Goal: Task Accomplishment & Management: Complete application form

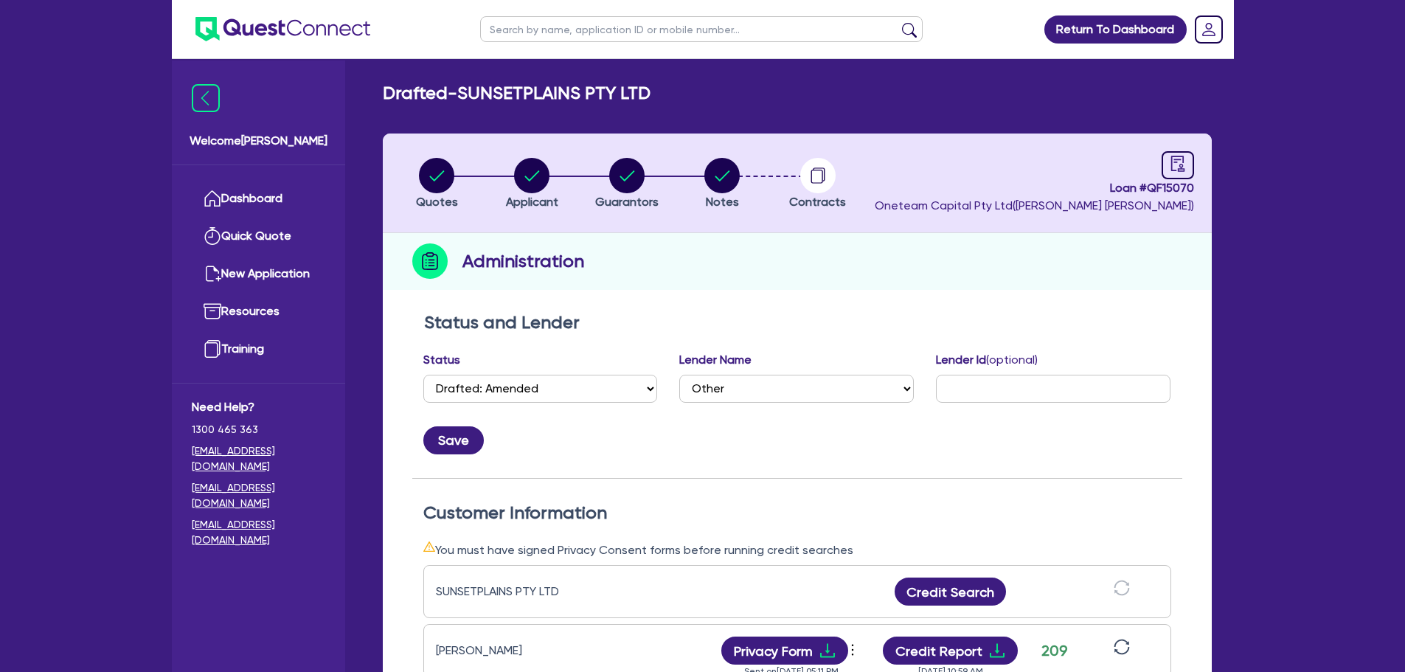
select select "DRAFTED_AMENDED"
select select "Other"
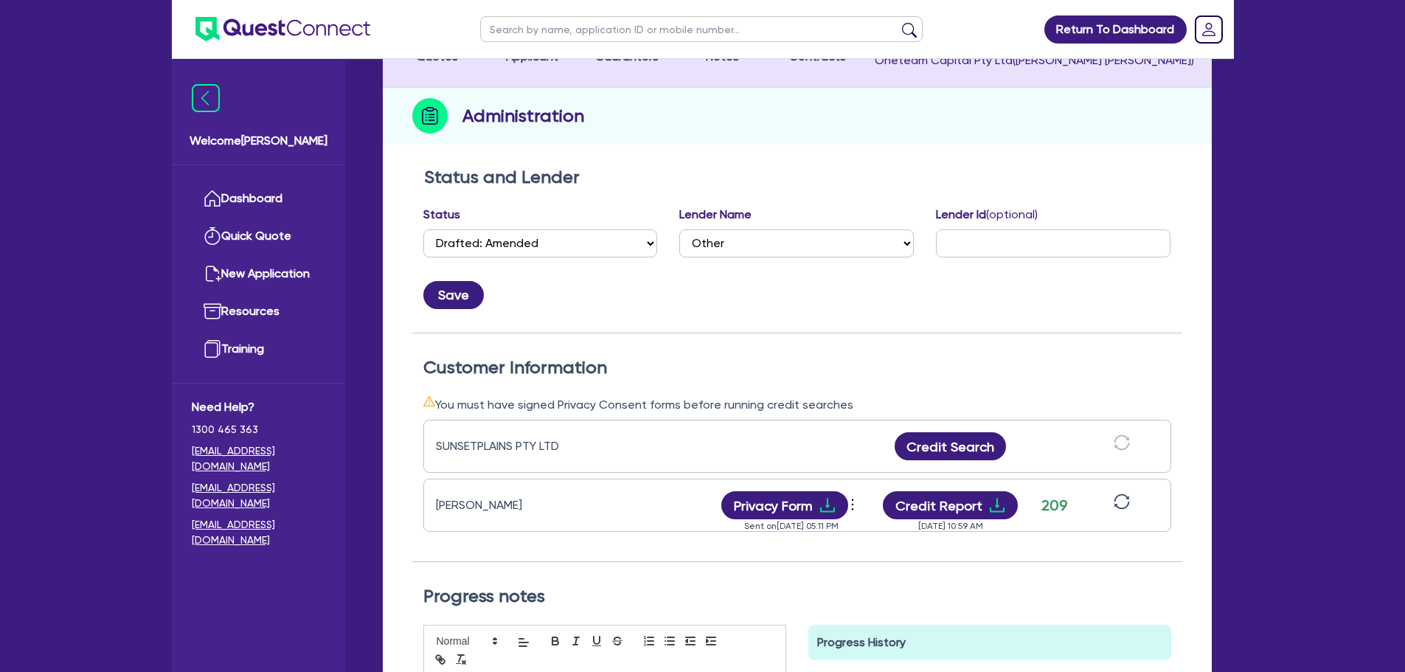
scroll to position [74, 0]
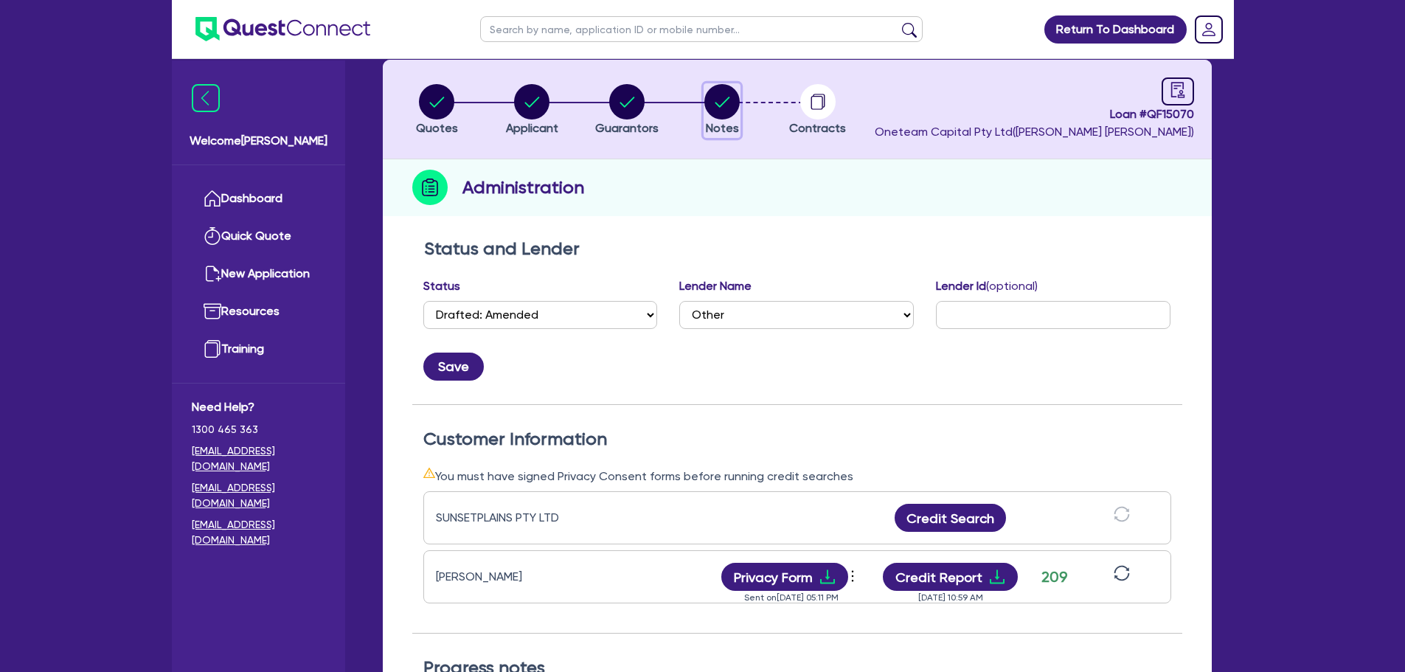
click at [723, 105] on circle "button" at bounding box center [721, 101] width 35 height 35
select select "Other"
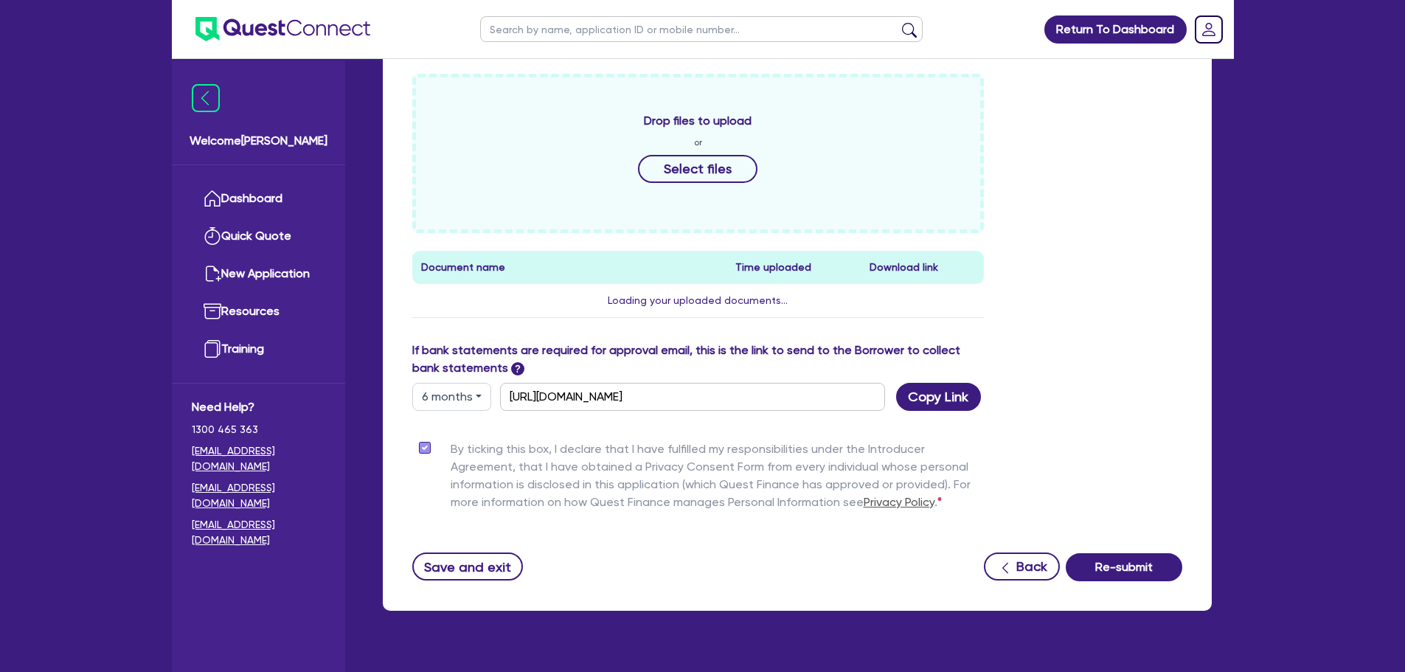
scroll to position [656, 0]
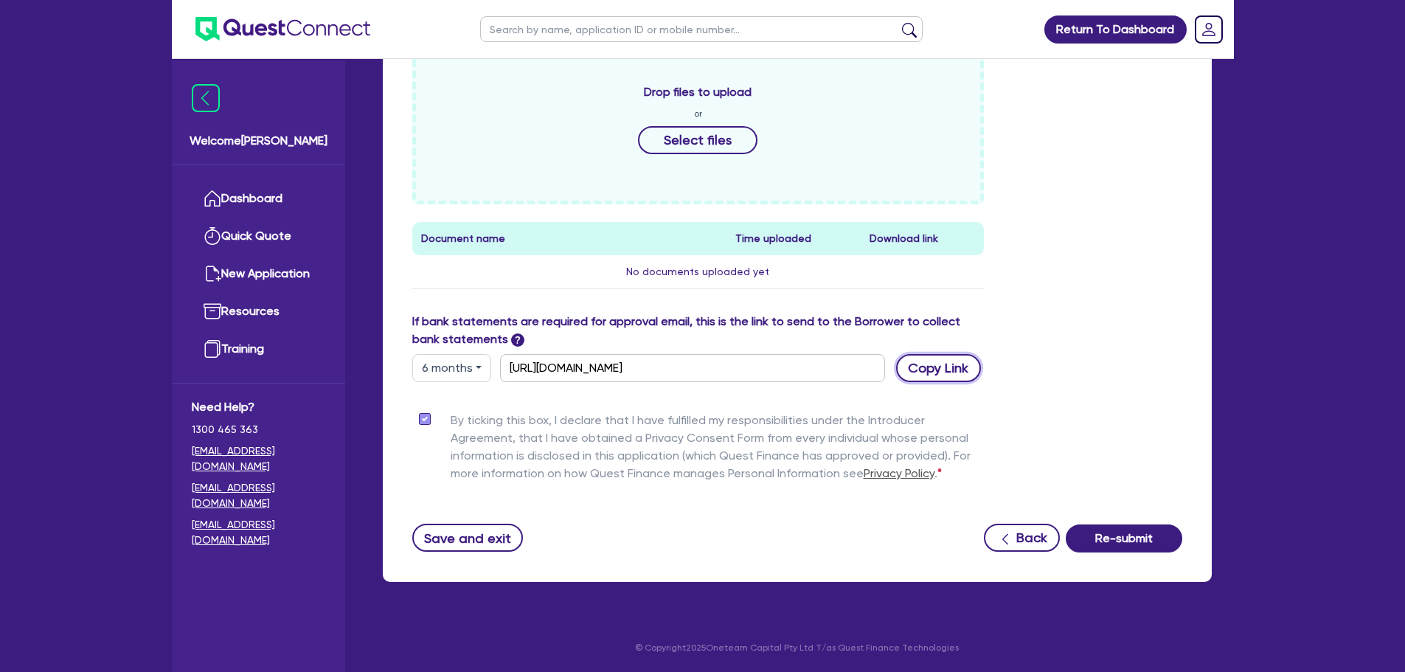
click at [965, 376] on button "Copy Link" at bounding box center [938, 368] width 85 height 28
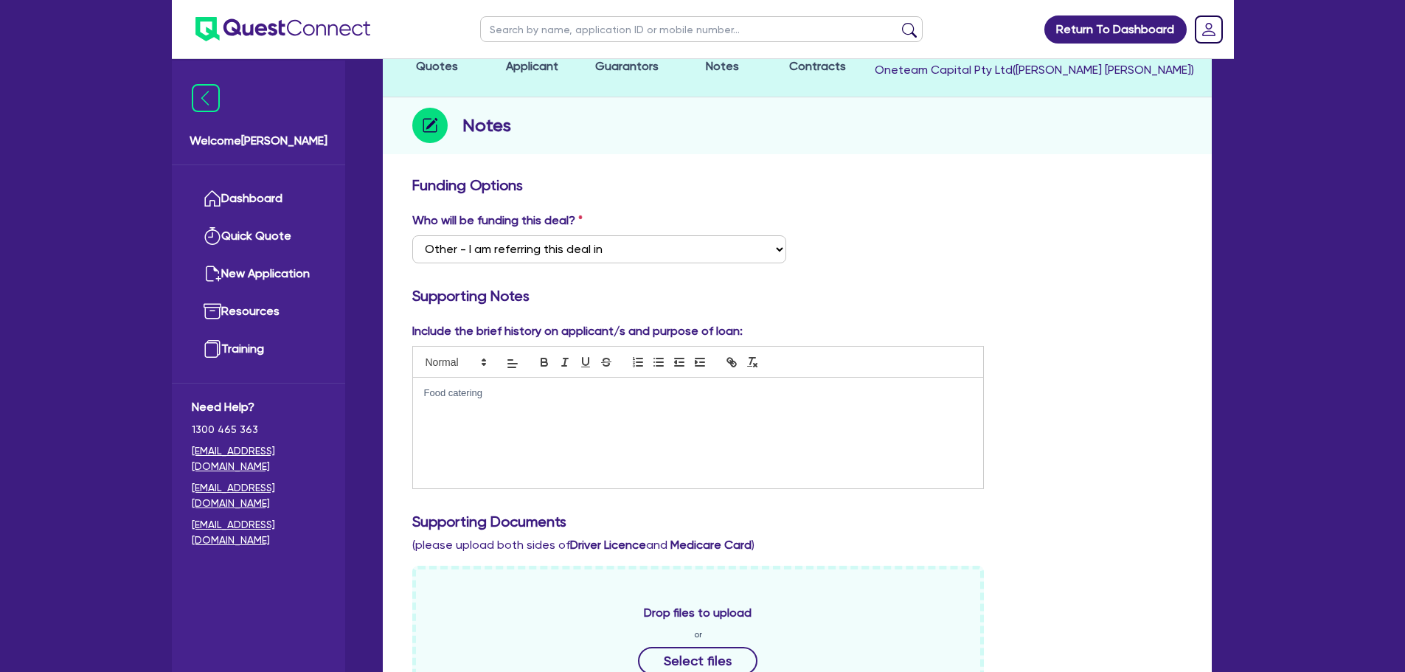
scroll to position [0, 0]
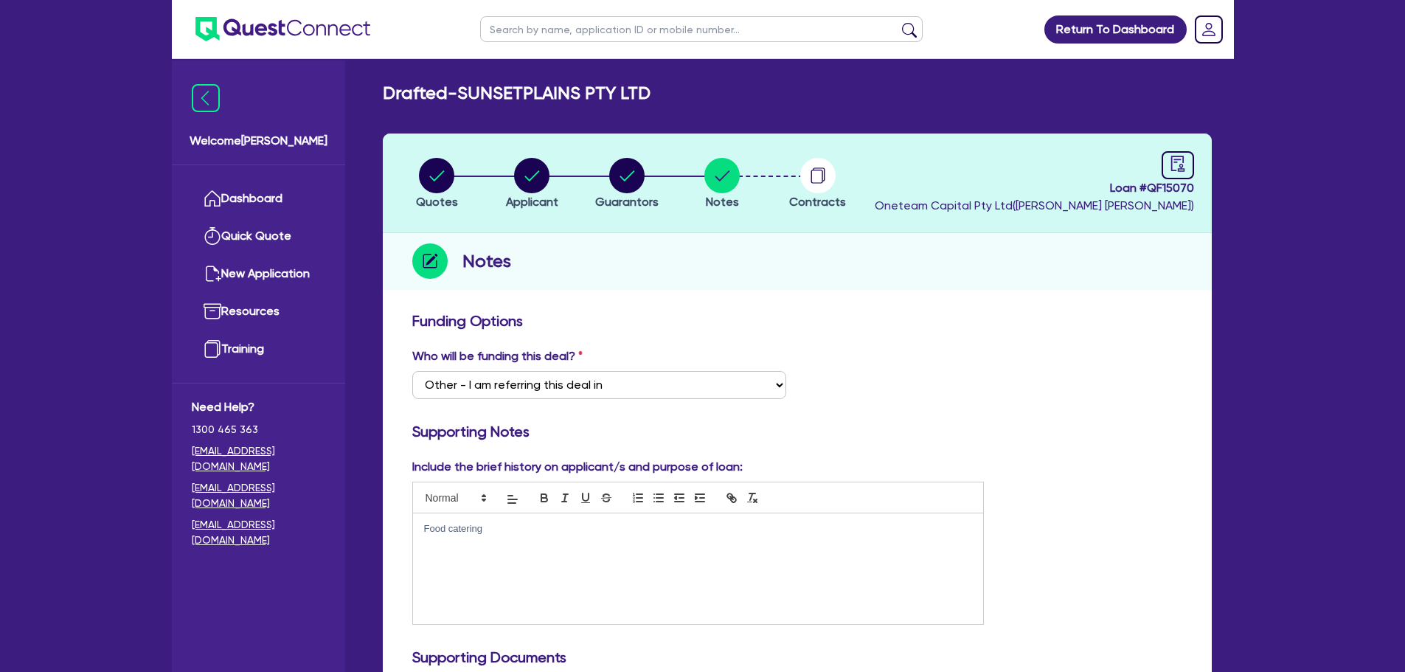
select select "Other"
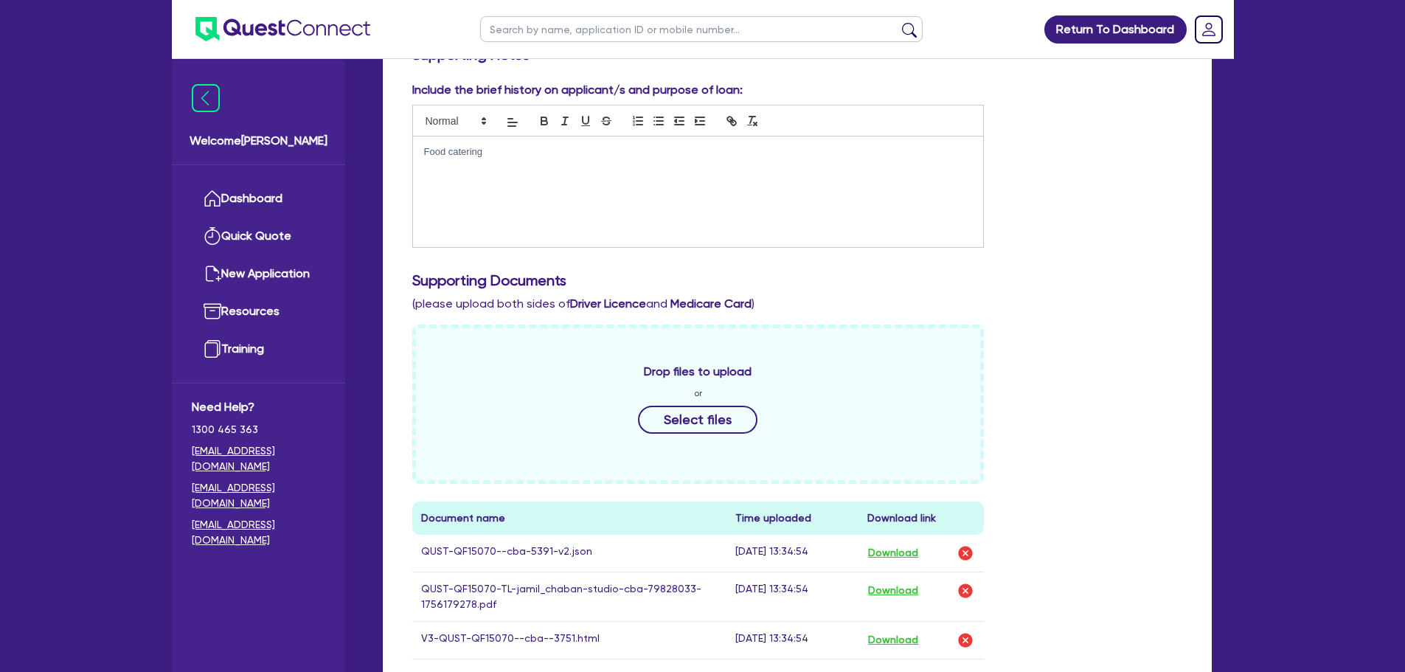
scroll to position [516, 0]
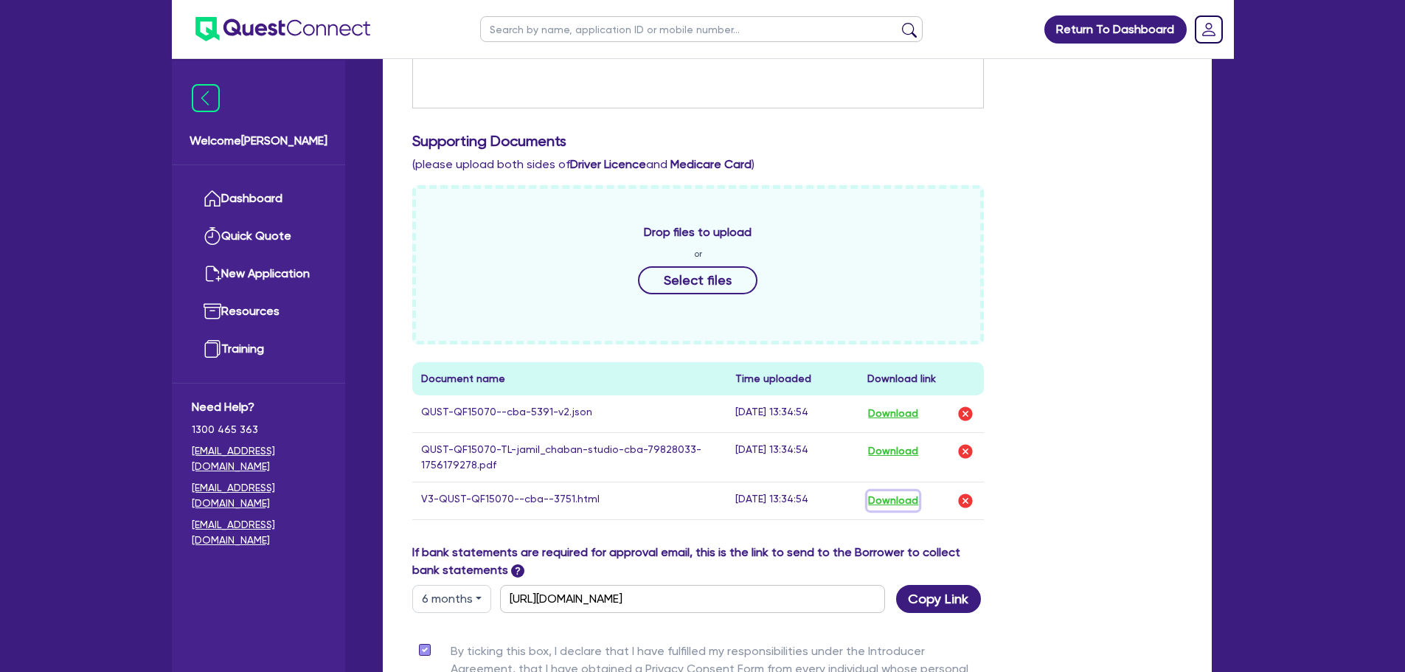
click at [907, 503] on button "Download" at bounding box center [893, 500] width 52 height 19
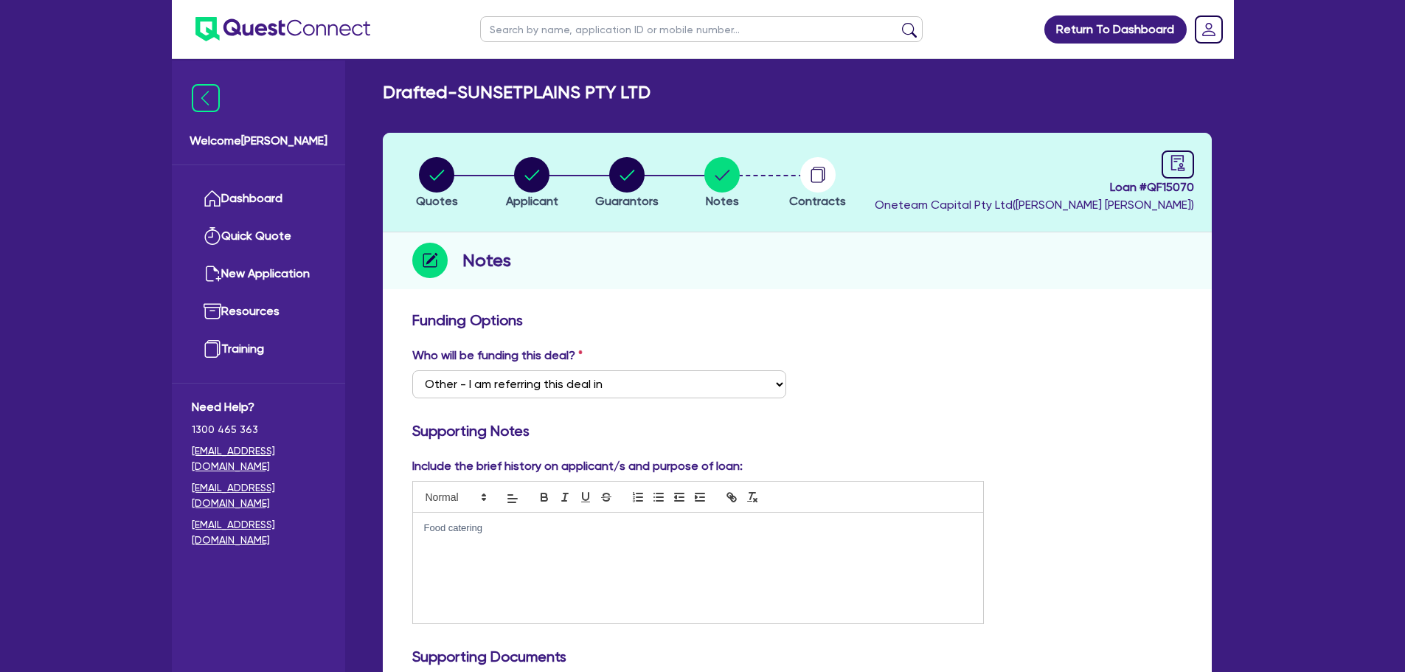
scroll to position [0, 0]
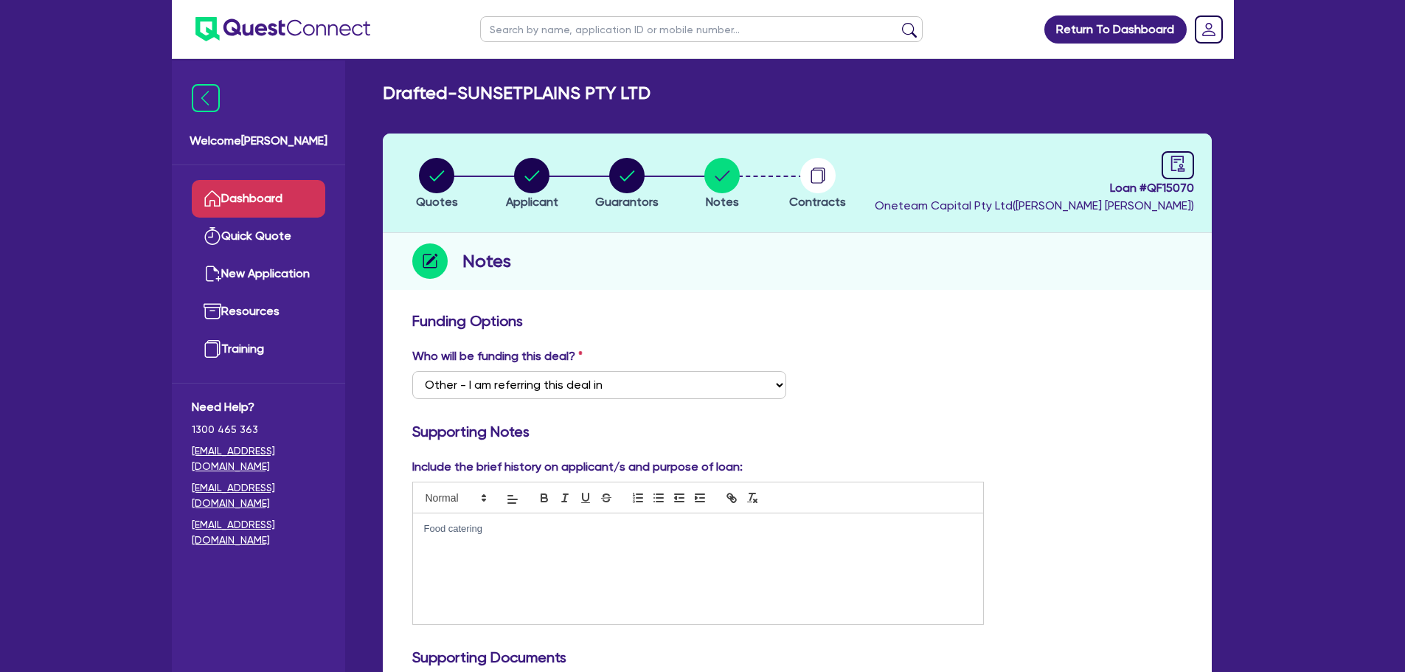
click at [240, 193] on link "Dashboard" at bounding box center [258, 199] width 133 height 38
